Goal: Task Accomplishment & Management: Complete application form

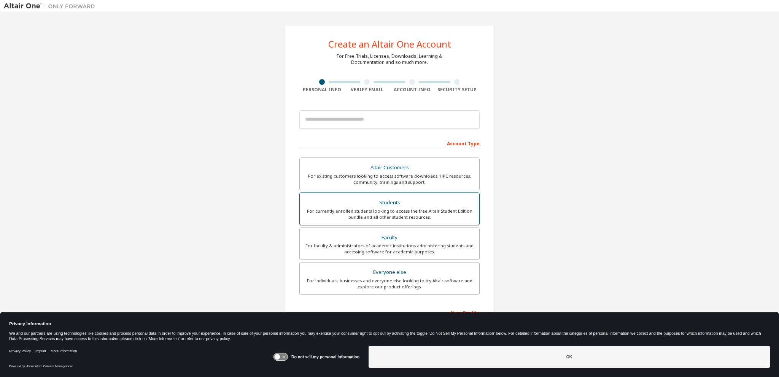
click at [408, 211] on div "For currently enrolled students looking to access the free Altair Student Editi…" at bounding box center [389, 214] width 170 height 12
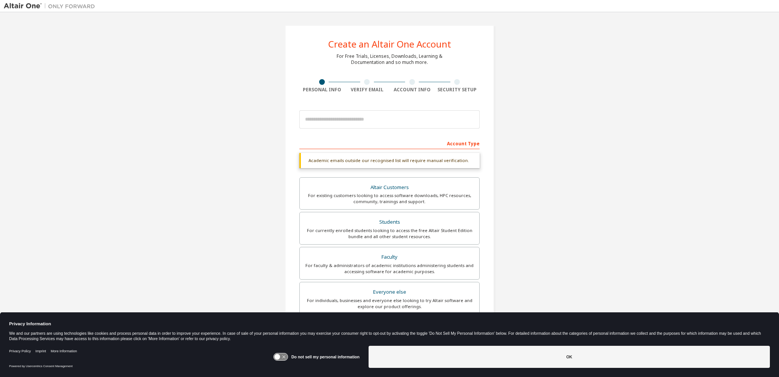
click at [381, 147] on div "Account Type" at bounding box center [389, 143] width 180 height 12
click at [362, 120] on input "email" at bounding box center [389, 119] width 180 height 18
type input "**********"
type input "*****"
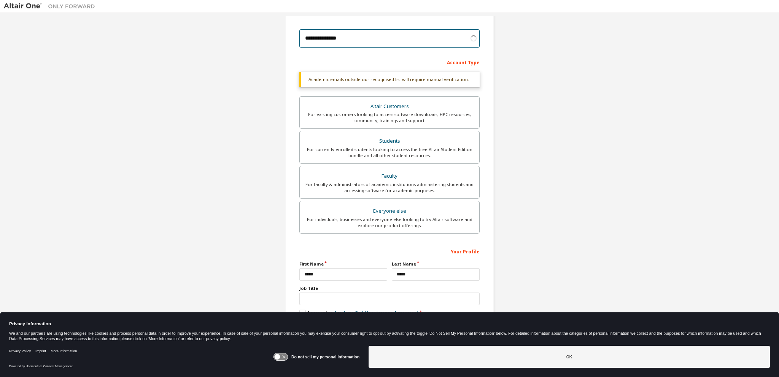
scroll to position [86, 0]
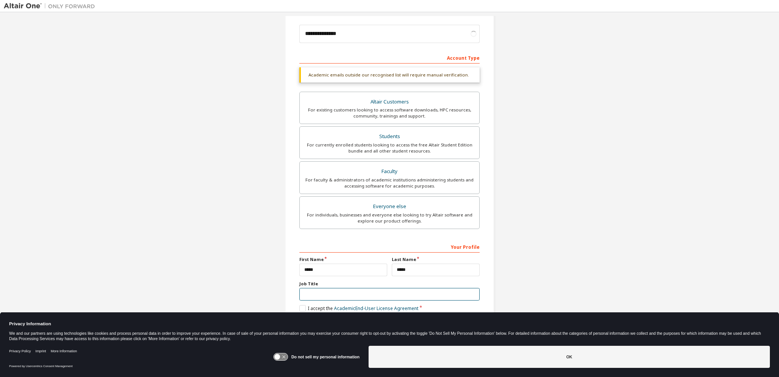
click at [335, 290] on input "text" at bounding box center [389, 294] width 180 height 13
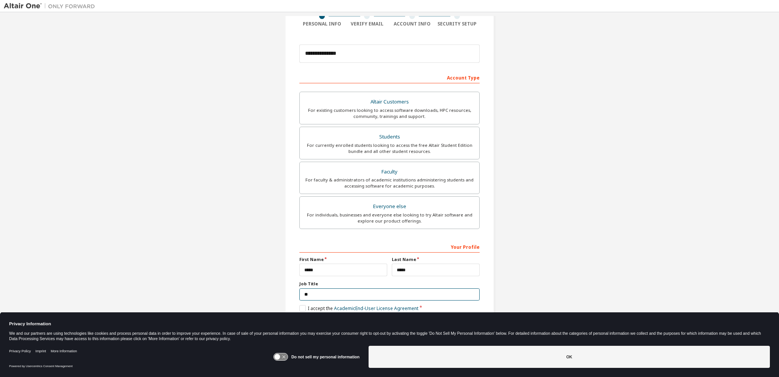
type input "*"
type input "**********"
click at [277, 355] on icon at bounding box center [277, 357] width 6 height 6
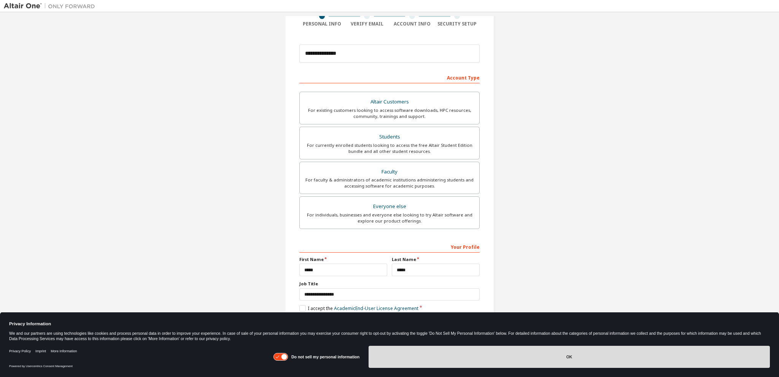
click at [570, 358] on button "OK" at bounding box center [568, 357] width 401 height 22
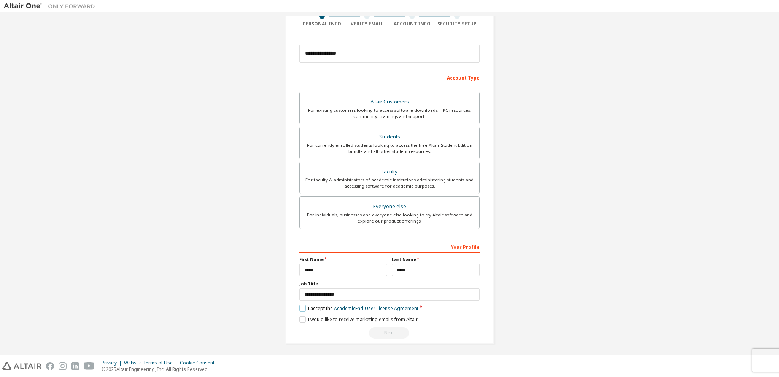
click at [303, 306] on label "I accept the Academic End-User License Agreement" at bounding box center [358, 308] width 119 height 6
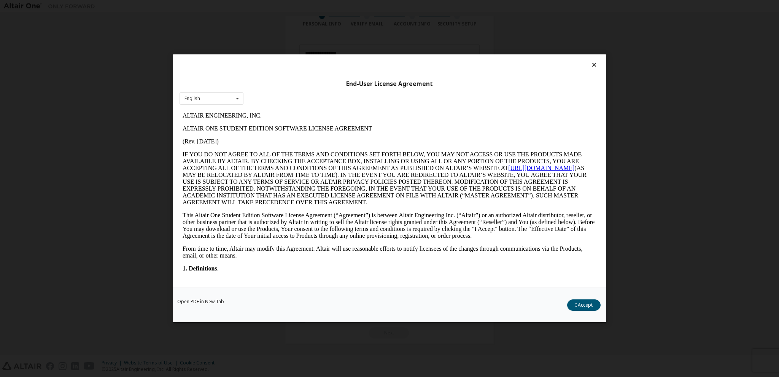
scroll to position [0, 0]
click at [581, 306] on button "I Accept" at bounding box center [583, 305] width 33 height 11
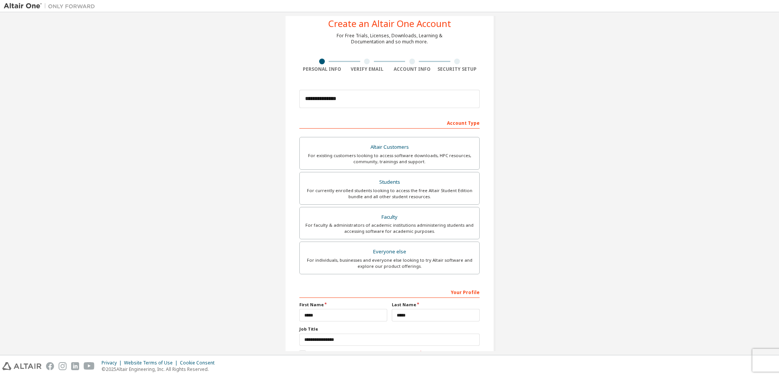
scroll to position [66, 0]
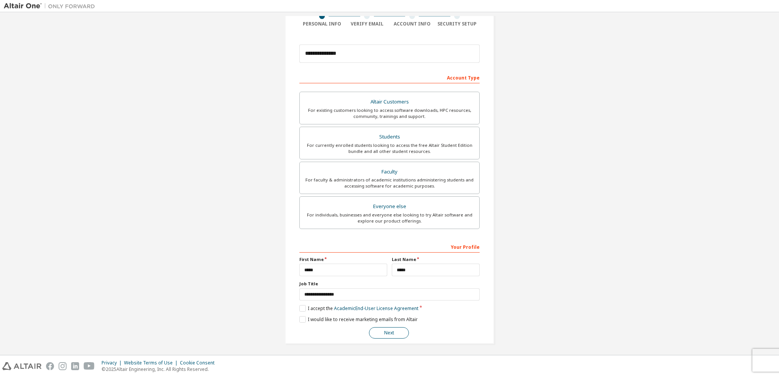
click at [393, 331] on button "Next" at bounding box center [389, 332] width 40 height 11
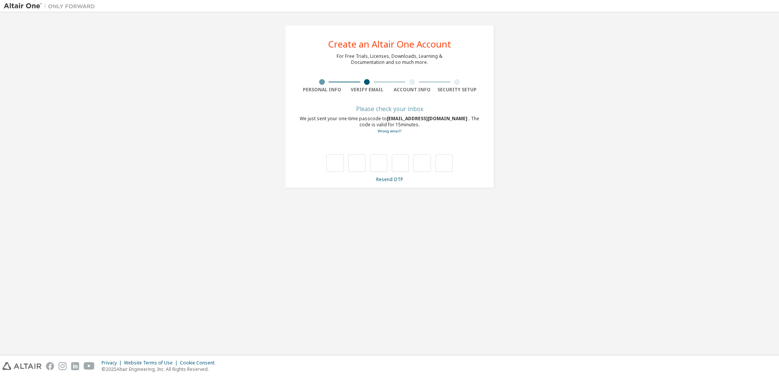
scroll to position [0, 0]
click at [336, 165] on input "text" at bounding box center [334, 162] width 17 height 17
type input "*"
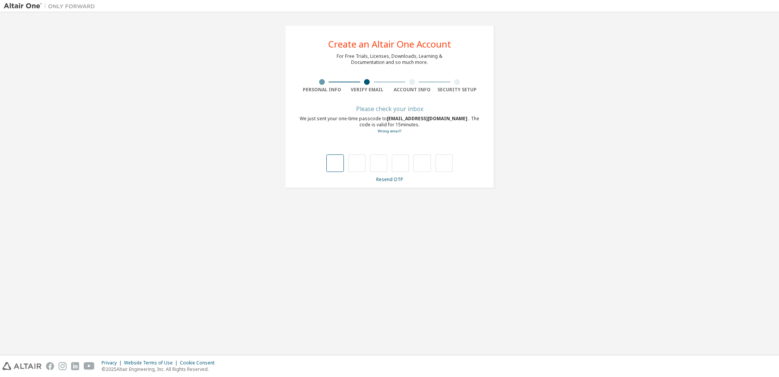
type input "*"
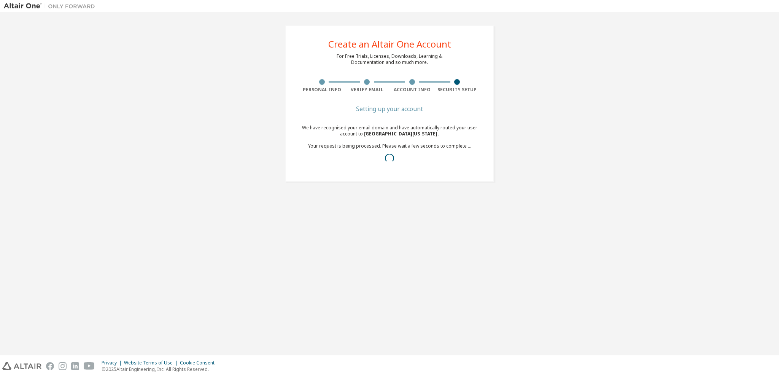
click at [426, 159] on div at bounding box center [389, 158] width 180 height 9
